Goal: Task Accomplishment & Management: Complete application form

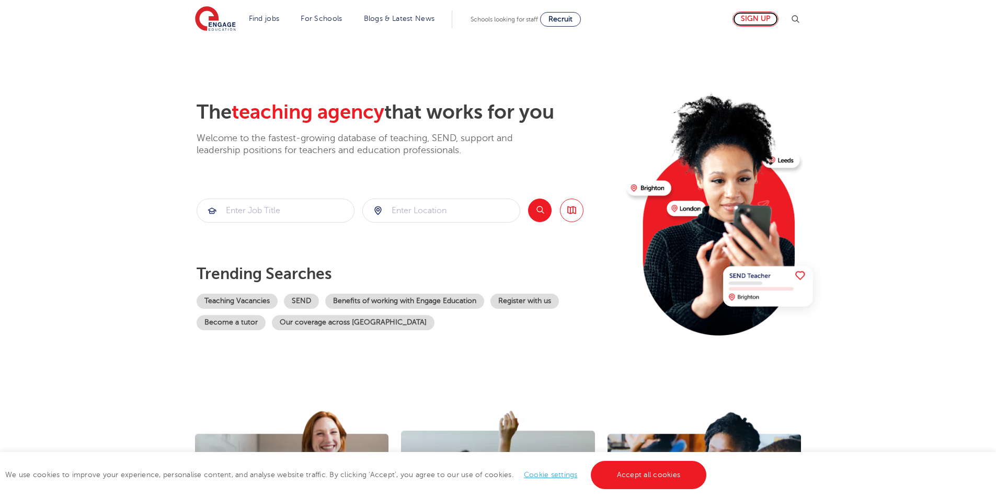
click at [756, 22] on link "Sign up" at bounding box center [756, 19] width 46 height 15
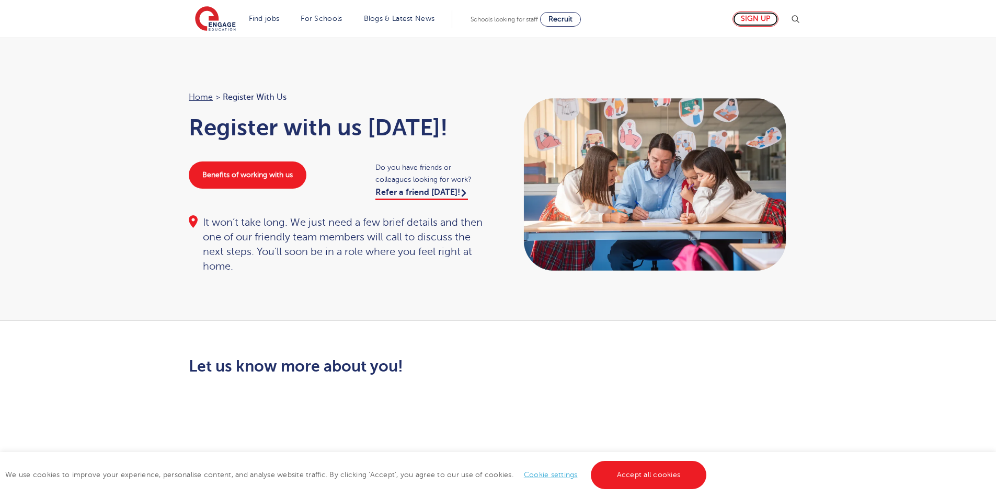
click at [762, 19] on link "Sign up" at bounding box center [756, 19] width 46 height 15
click at [670, 477] on link "Accept all cookies" at bounding box center [649, 475] width 116 height 28
